Goal: Navigation & Orientation: Find specific page/section

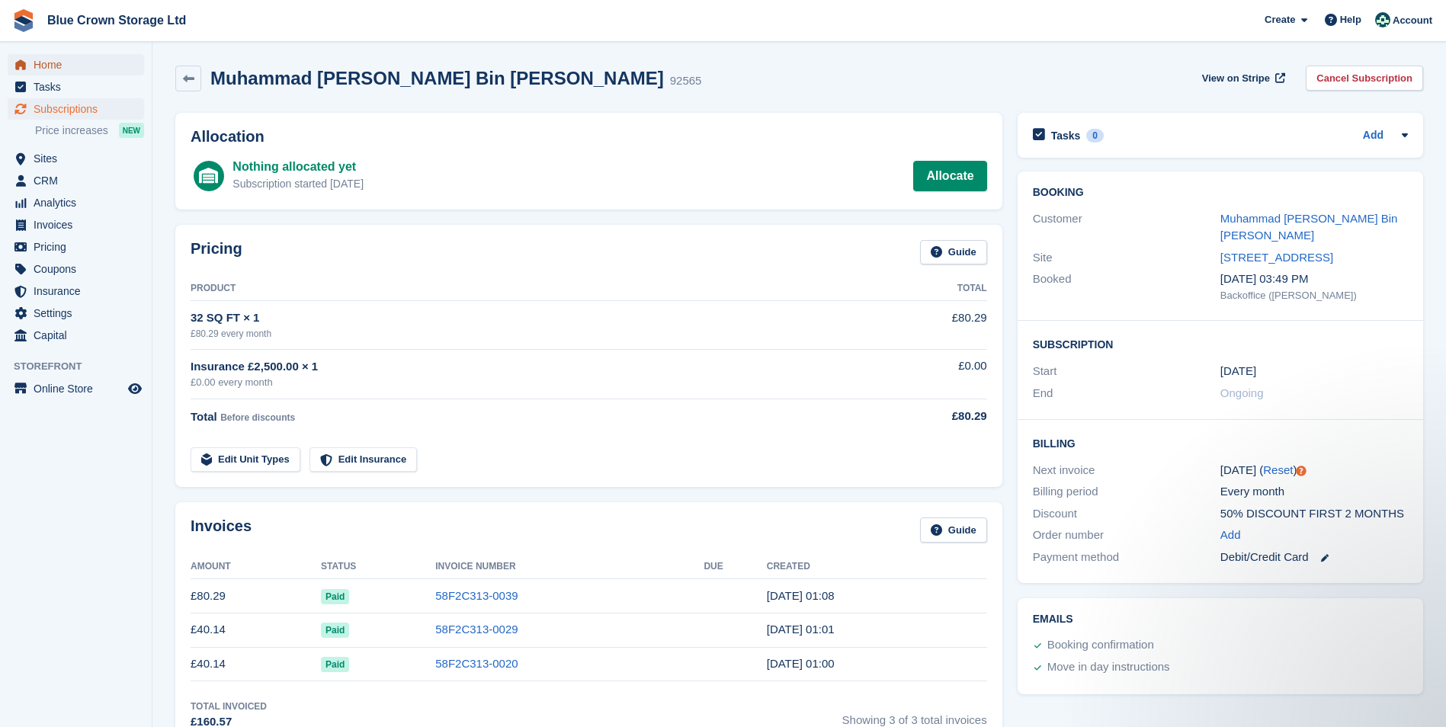
click at [56, 71] on span "Home" at bounding box center [79, 64] width 91 height 21
